Goal: Task Accomplishment & Management: Use online tool/utility

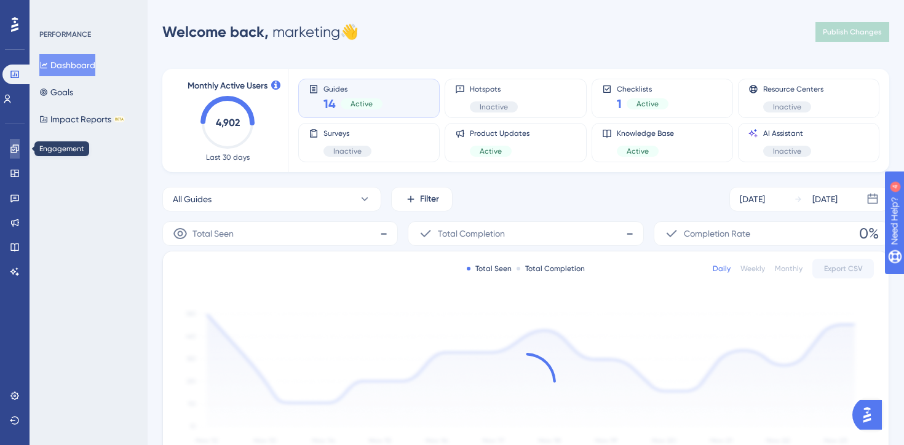
click at [15, 145] on icon at bounding box center [14, 149] width 8 height 8
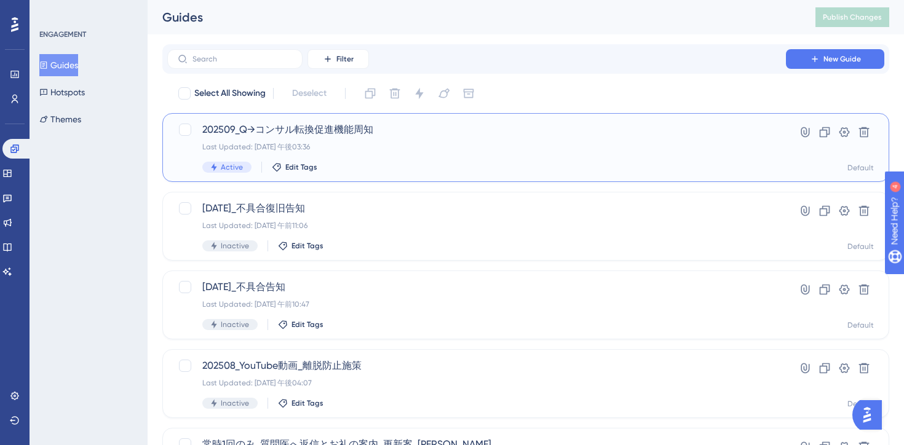
click at [416, 140] on div "202509_Q→コンサル転換促進機能周知 Last Updated: [DATE] 午後03:36 Active Edit Tags" at bounding box center [476, 147] width 549 height 50
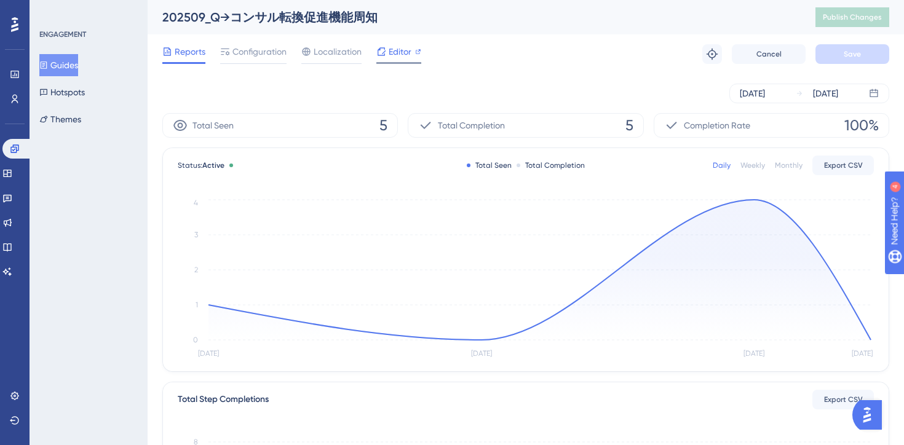
click at [396, 52] on span "Editor" at bounding box center [400, 51] width 23 height 15
